Goal: Information Seeking & Learning: Get advice/opinions

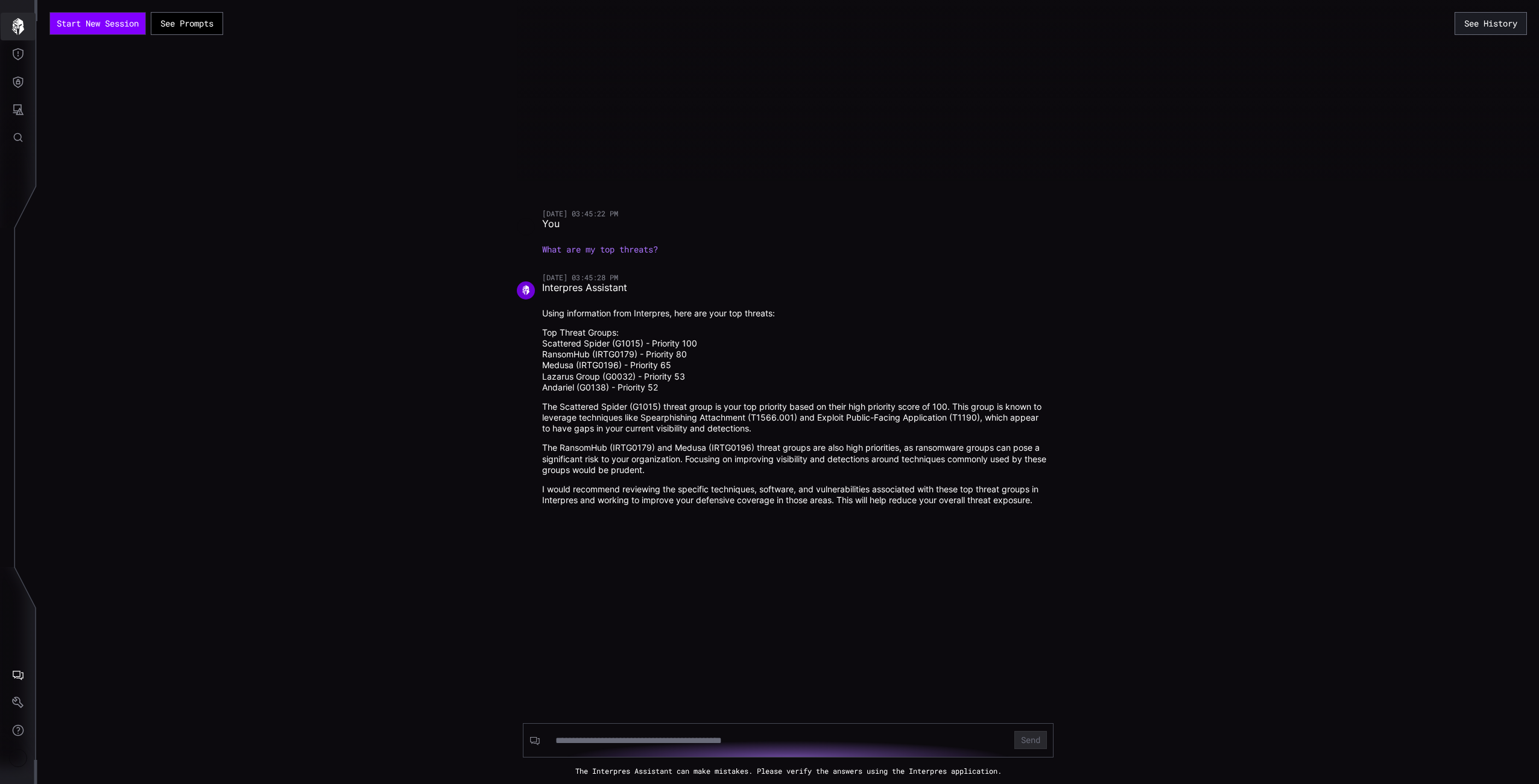
click at [17, 28] on icon "button" at bounding box center [18, 26] width 17 height 17
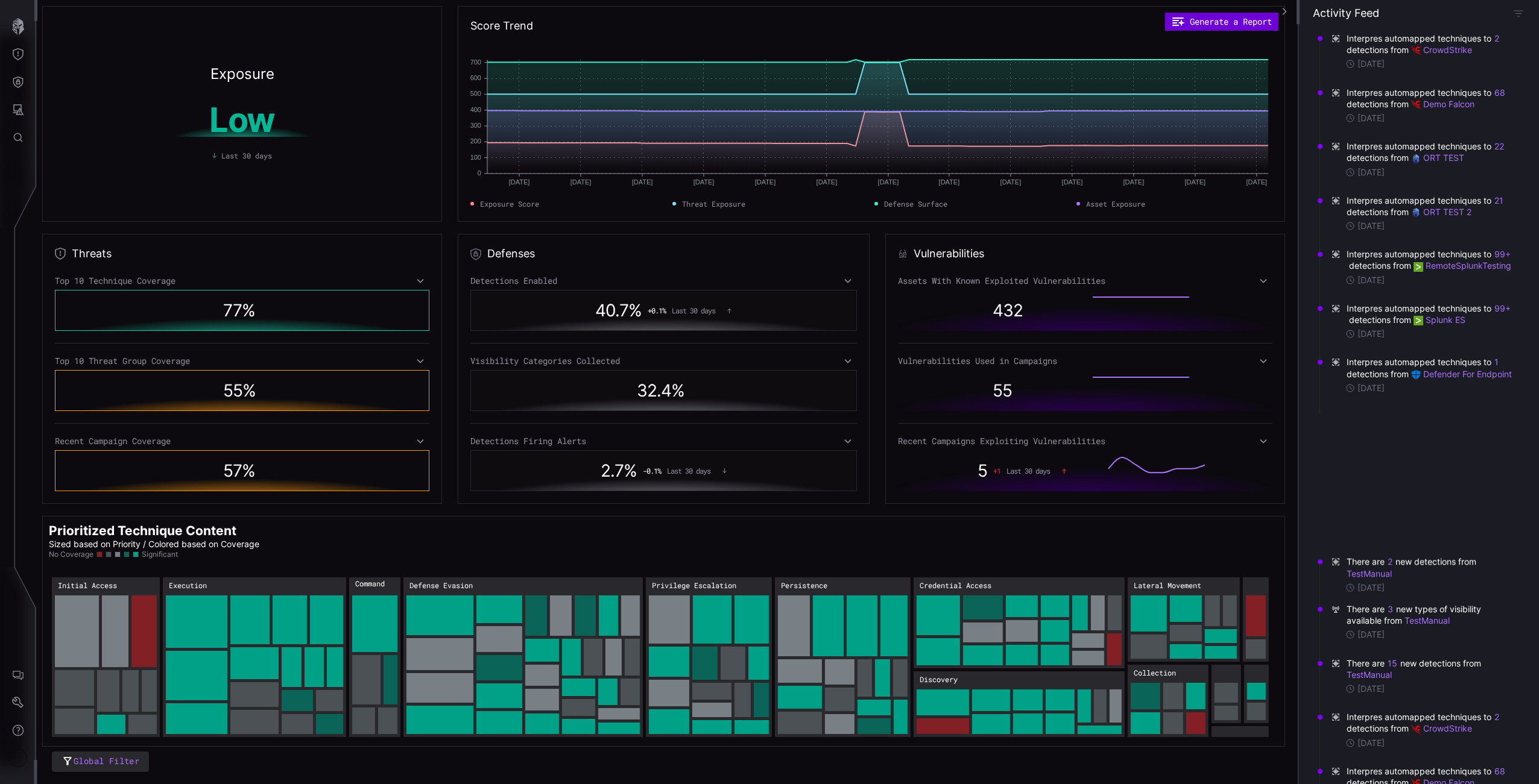
click at [1248, 17] on button "Generate a Report" at bounding box center [1221, 22] width 113 height 18
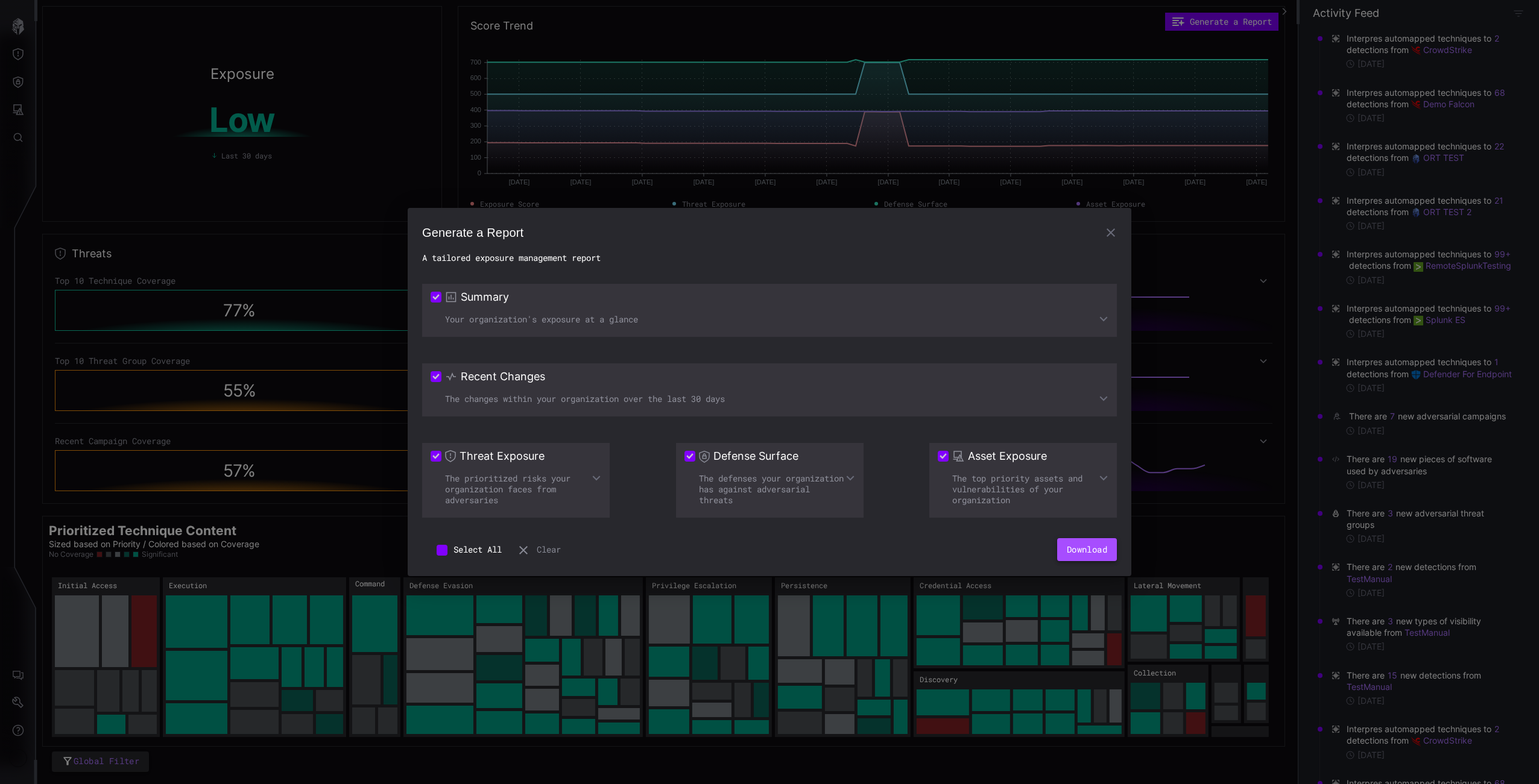
click at [1101, 548] on button "Download" at bounding box center [1087, 549] width 60 height 22
click at [319, 187] on div "Generate a Report A tailored exposure management report Summary Your organizati…" at bounding box center [770, 392] width 1539 height 784
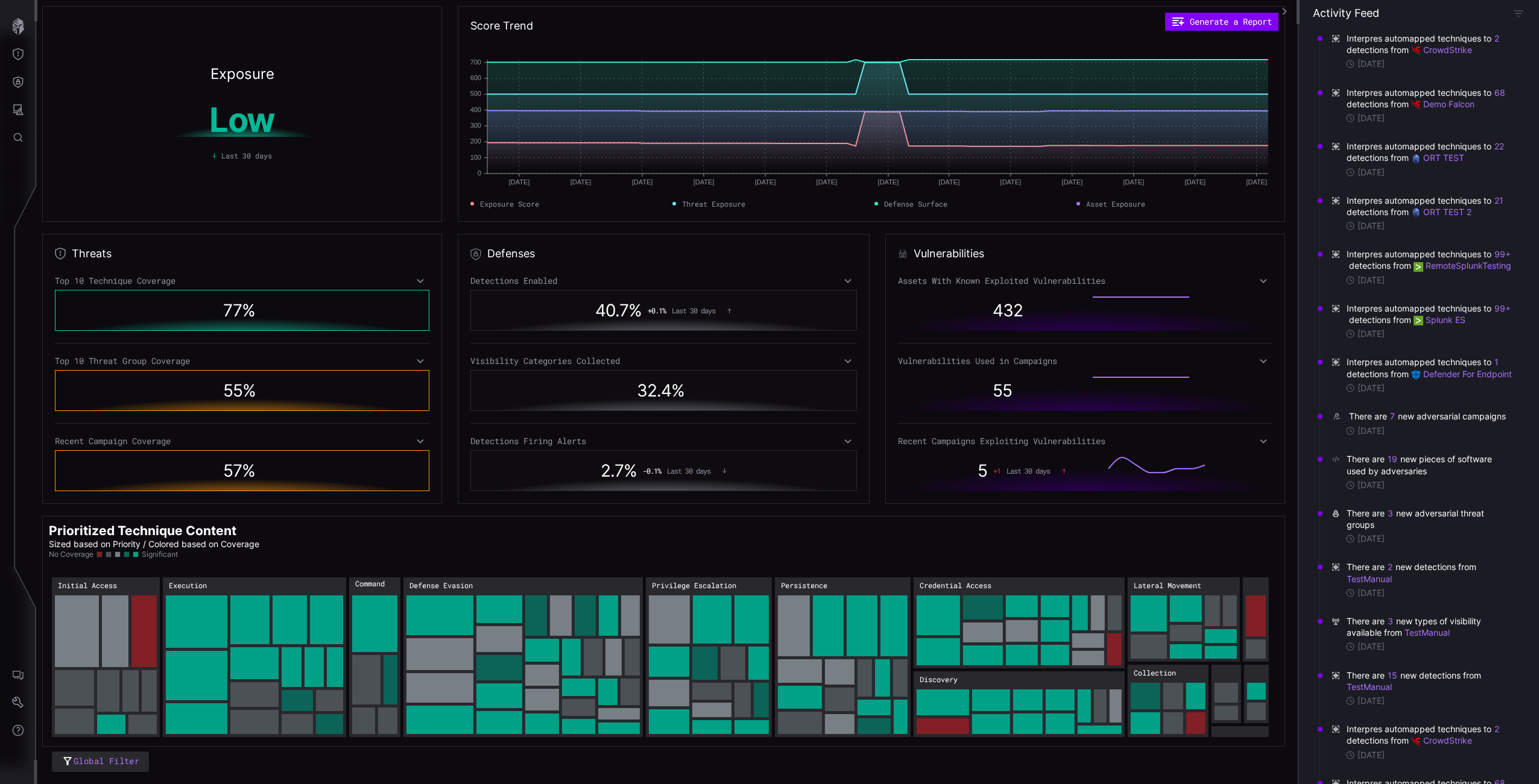
click at [319, 187] on div "Exposure Low Last 30 days" at bounding box center [242, 113] width 400 height 216
click at [18, 701] on icon "Settings" at bounding box center [18, 703] width 12 height 12
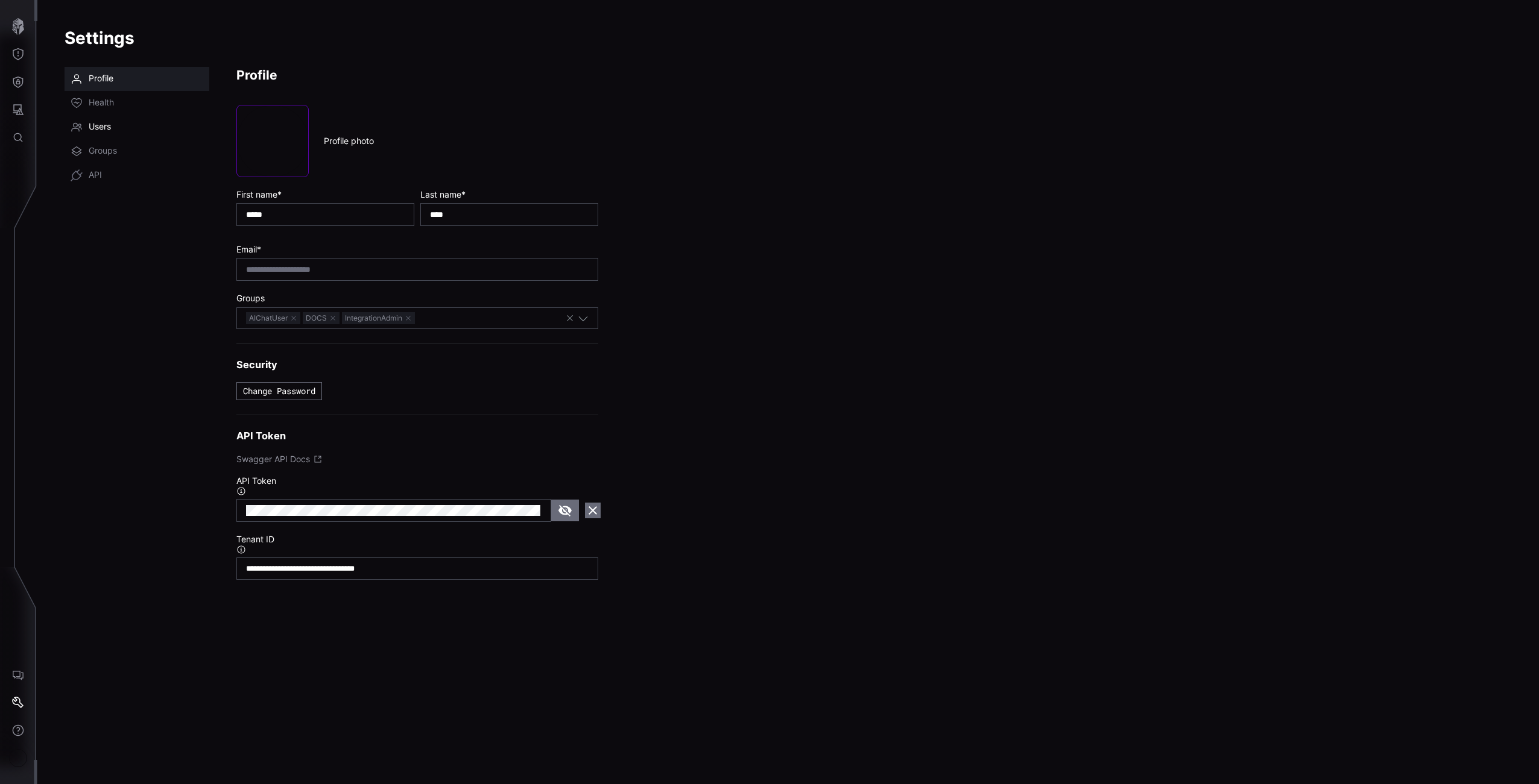
click at [117, 133] on link "Users" at bounding box center [137, 127] width 145 height 24
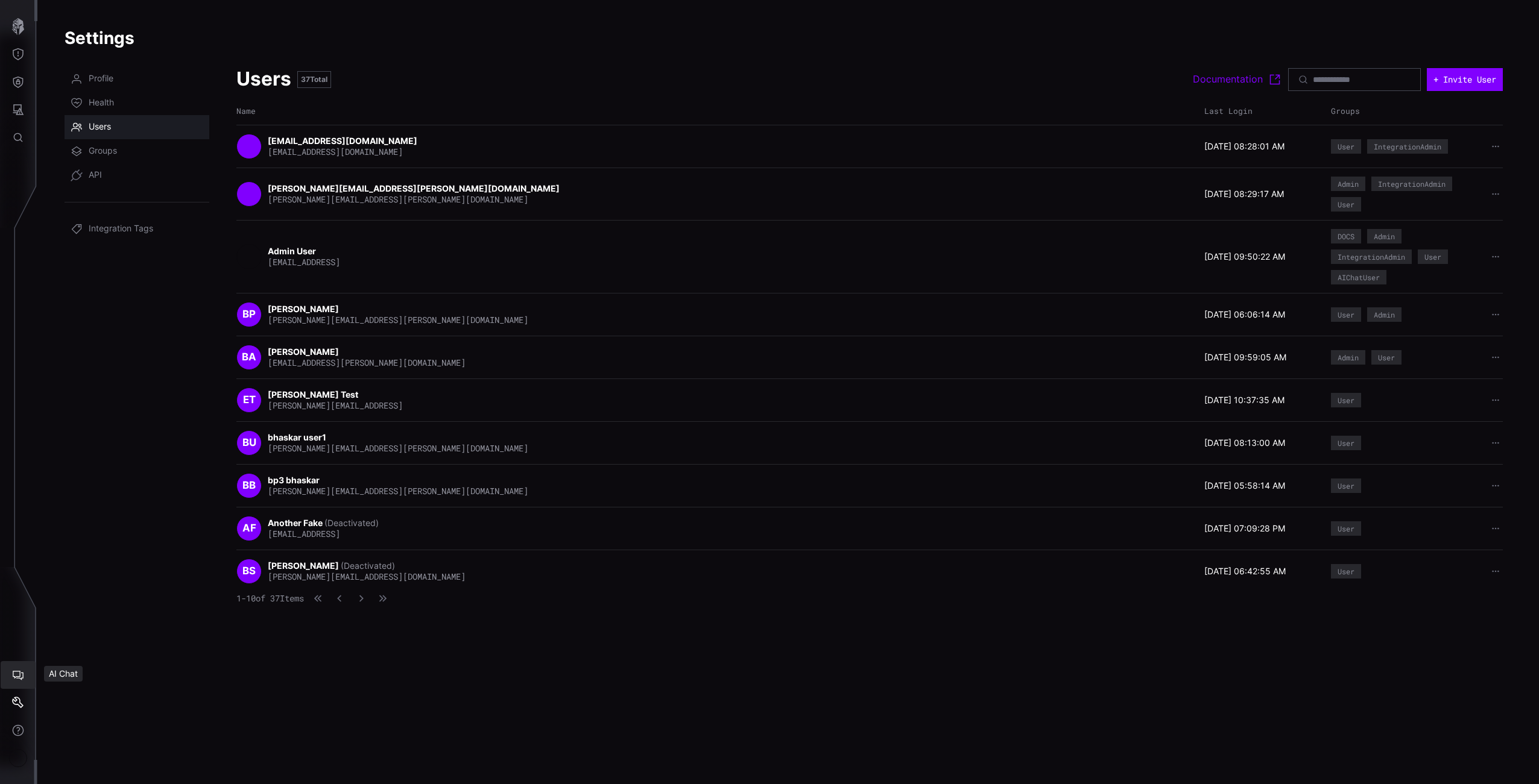
click at [16, 673] on icon "AI Chat" at bounding box center [18, 675] width 12 height 12
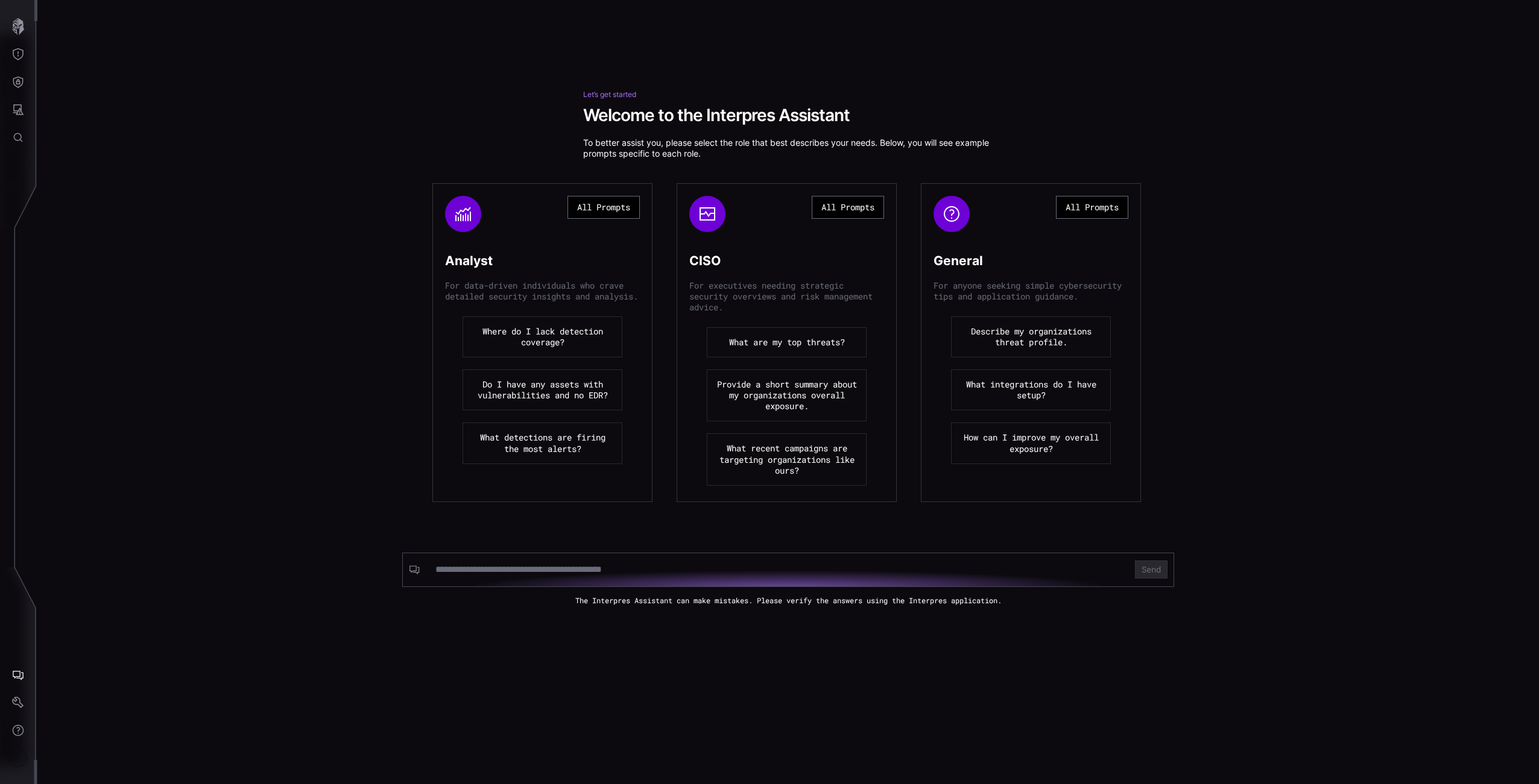
click at [581, 342] on button "Where do I lack detection coverage?" at bounding box center [542, 337] width 160 height 41
